Goal: Information Seeking & Learning: Learn about a topic

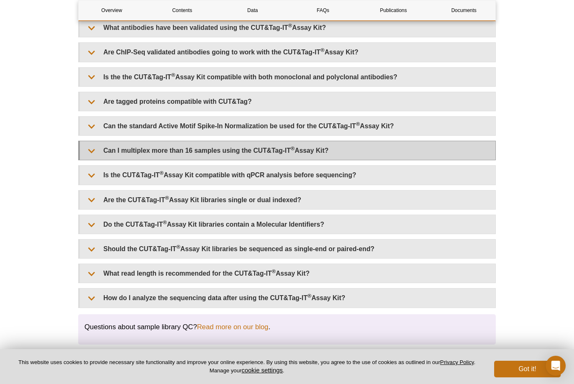
scroll to position [2163, 0]
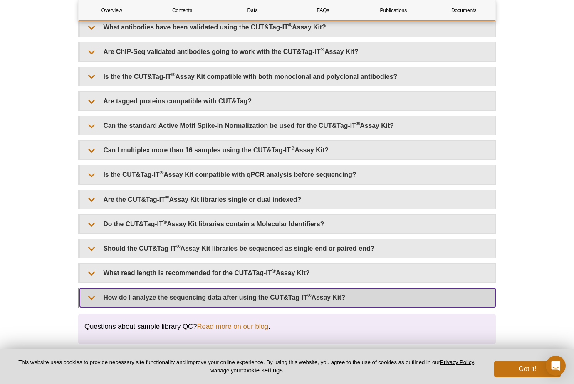
click at [236, 307] on summary "How do I analyze the sequencing data after using the CUT&Tag-IT ® Assay Kit?" at bounding box center [287, 297] width 415 height 19
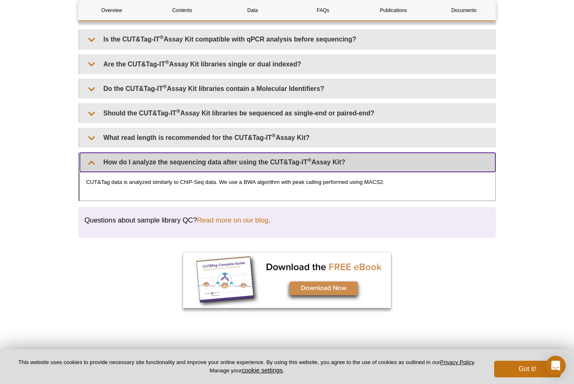
scroll to position [2306, 0]
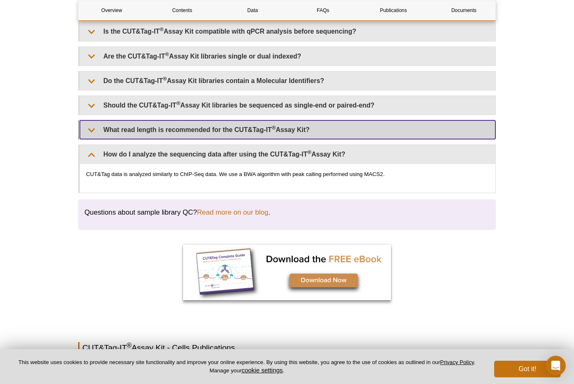
click at [249, 139] on summary "What read length is recommended for the CUT&Tag-IT ® Assay Kit?" at bounding box center [287, 130] width 415 height 19
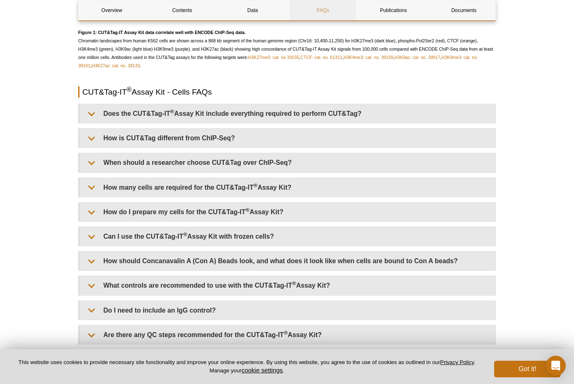
scroll to position [1803, 0]
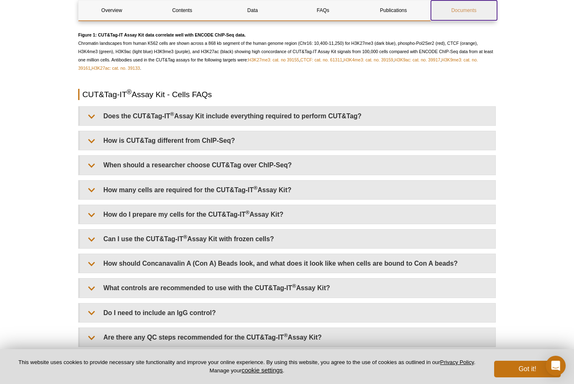
click at [451, 6] on link "Documents" at bounding box center [464, 10] width 66 height 20
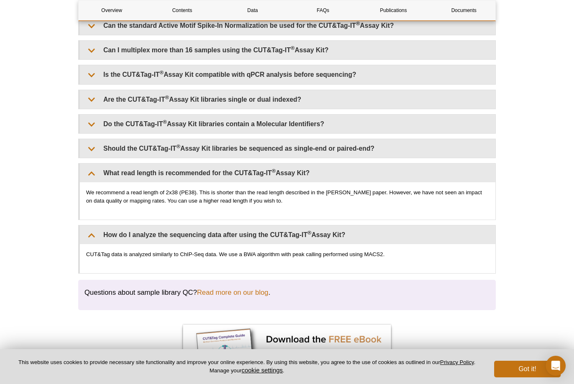
scroll to position [2265, 0]
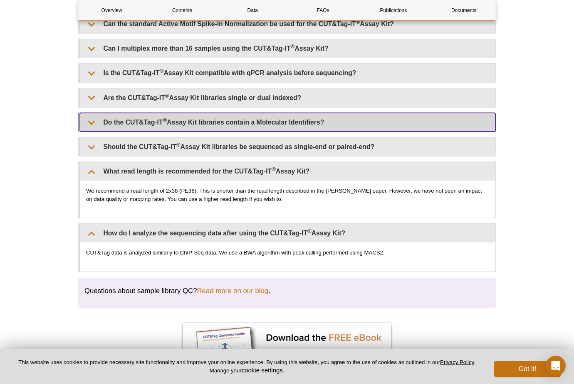
click at [292, 132] on summary "Do the CUT&Tag-IT ® Assay Kit libraries contain a Molecular Identifiers?" at bounding box center [287, 122] width 415 height 19
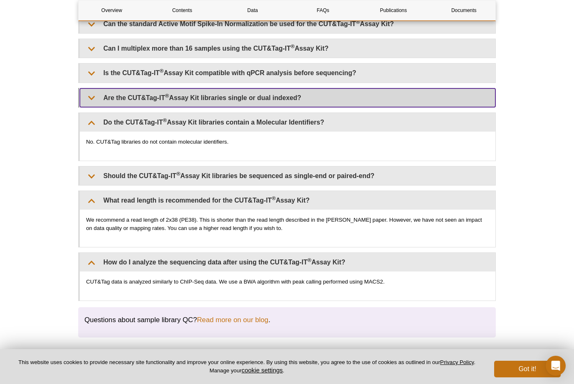
click at [258, 107] on summary "Are the CUT&Tag-IT ® Assay Kit libraries single or dual indexed?" at bounding box center [287, 98] width 415 height 19
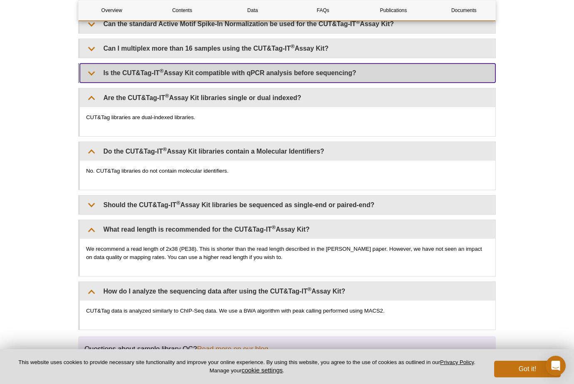
click at [212, 82] on summary "Is the CUT&Tag-IT ® Assay Kit compatible with qPCR analysis before sequencing?" at bounding box center [287, 73] width 415 height 19
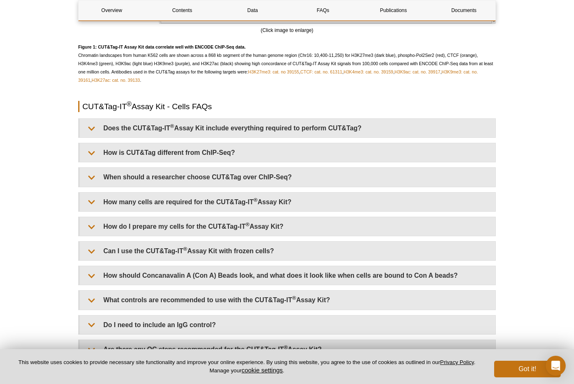
scroll to position [1790, 0]
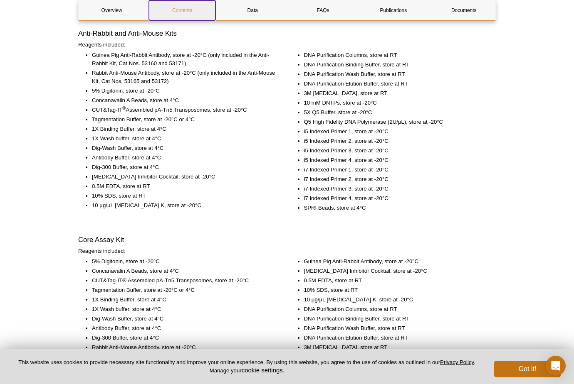
click at [176, 5] on link "Contents" at bounding box center [182, 10] width 66 height 20
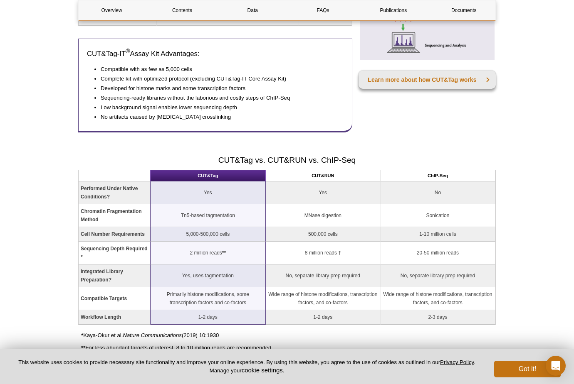
scroll to position [653, 0]
